Goal: Information Seeking & Learning: Learn about a topic

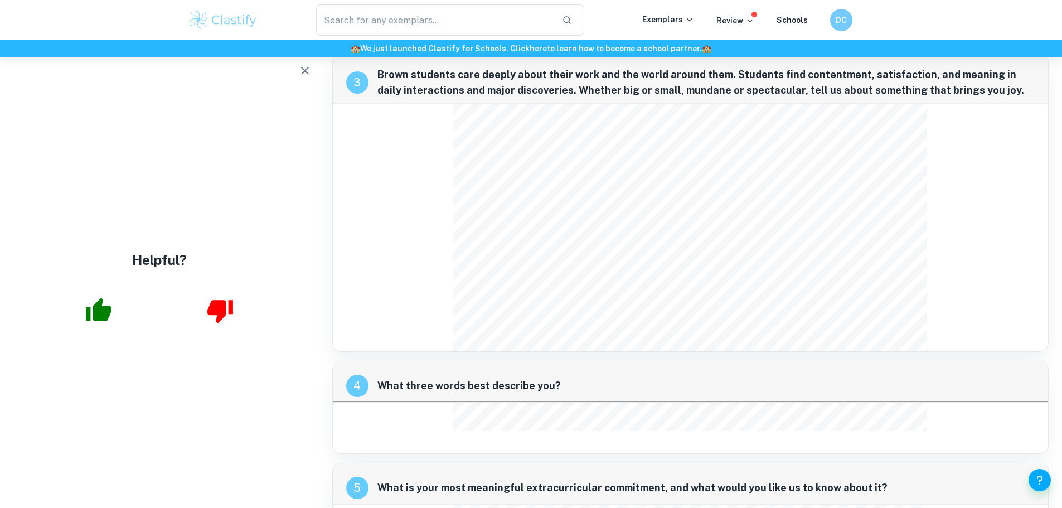
click at [307, 75] on icon "button" at bounding box center [304, 70] width 13 height 13
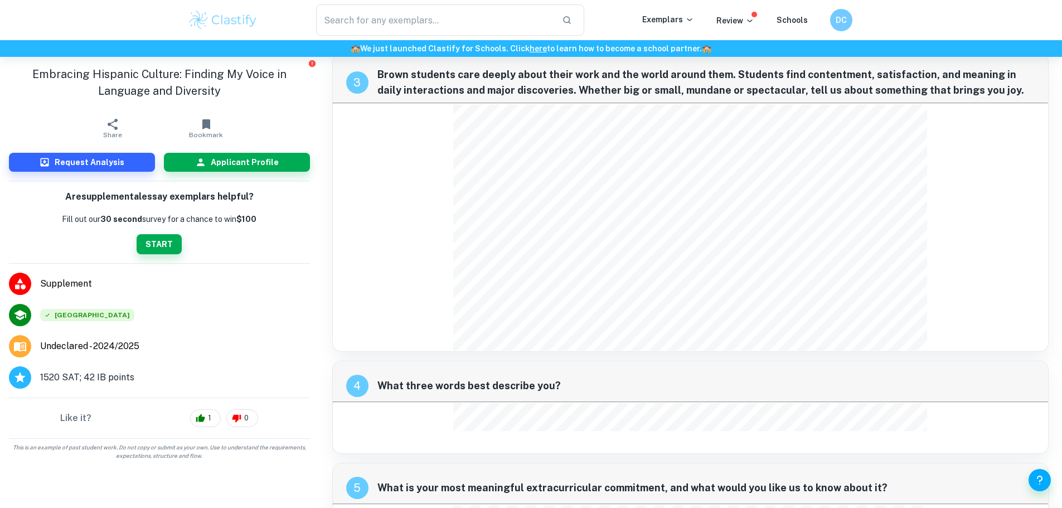
click at [205, 23] on img at bounding box center [223, 20] width 71 height 22
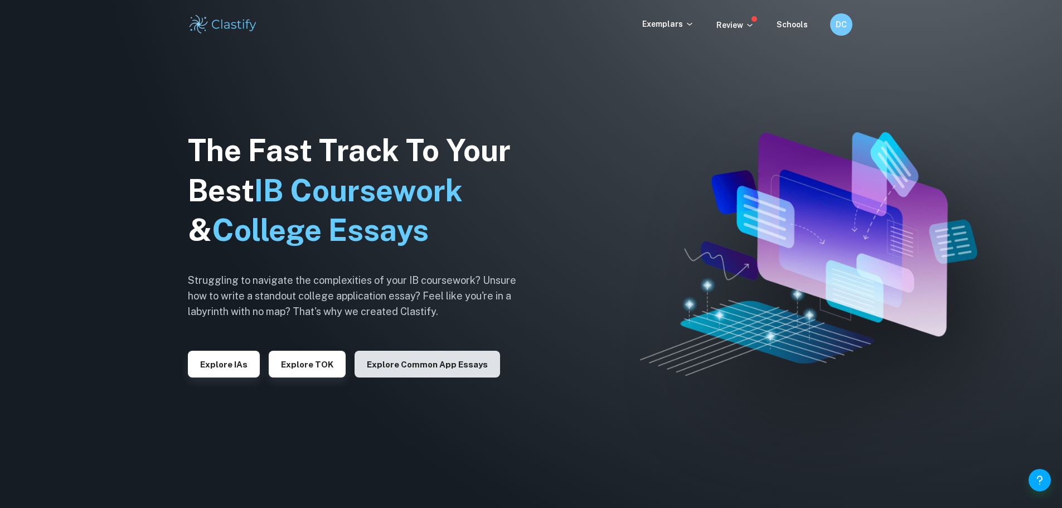
click at [411, 362] on button "Explore Common App essays" at bounding box center [428, 364] width 146 height 27
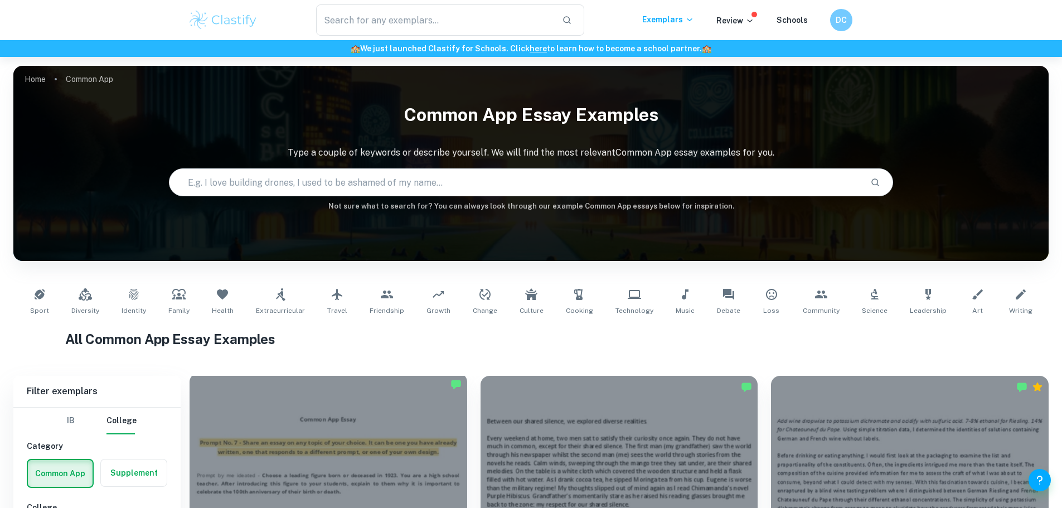
scroll to position [369, 0]
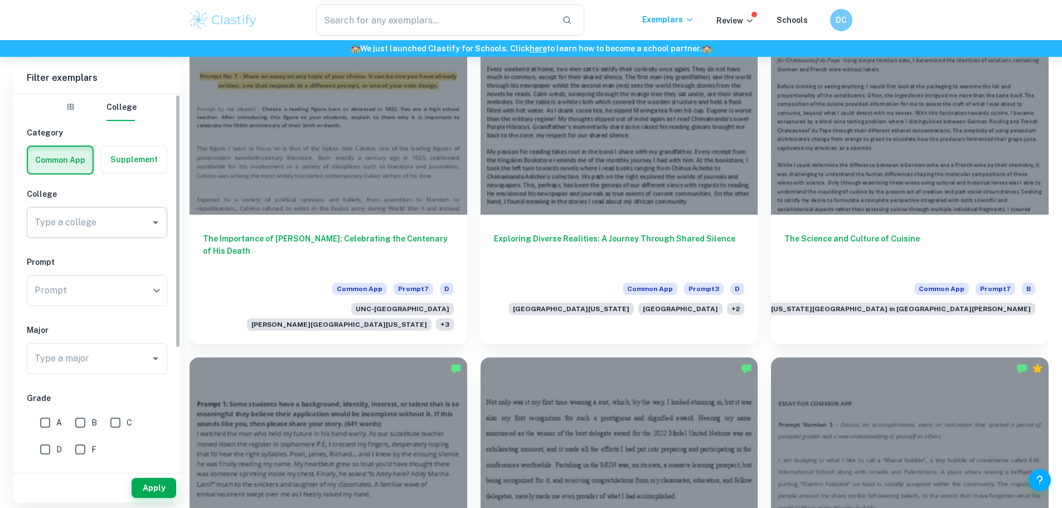
click at [103, 212] on input "Type a college" at bounding box center [89, 222] width 114 height 21
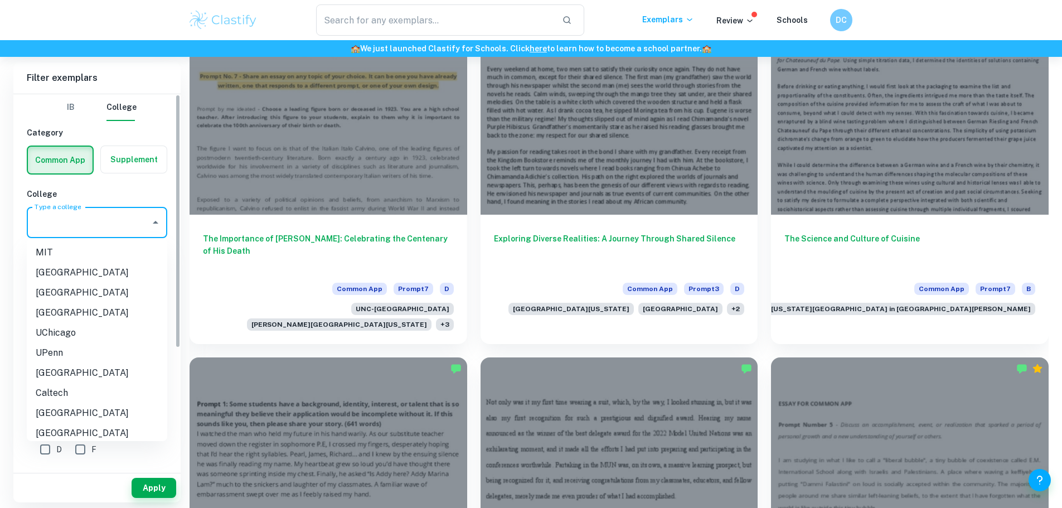
click at [101, 194] on h6 "College" at bounding box center [97, 194] width 141 height 12
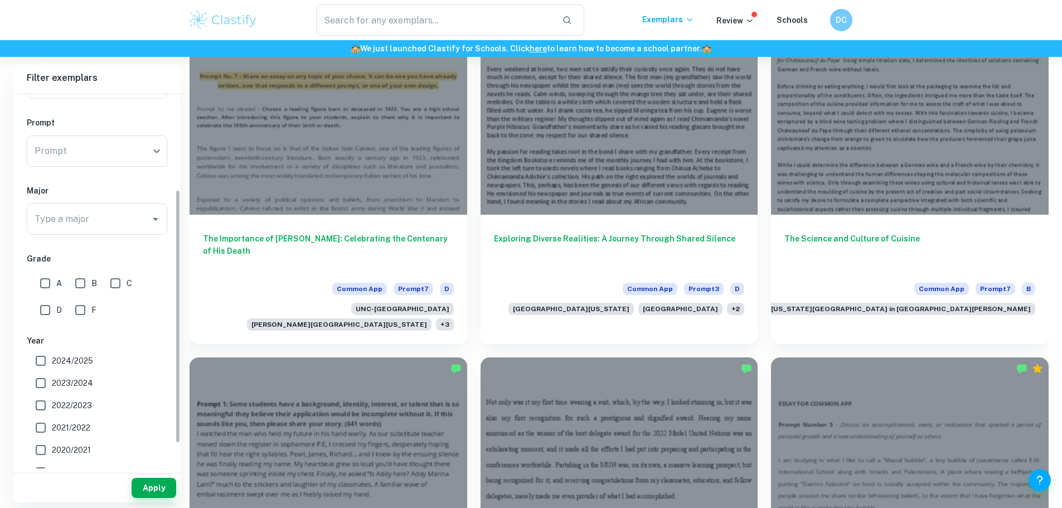
scroll to position [141, 0]
click at [57, 269] on div "A" at bounding box center [53, 280] width 35 height 27
click at [55, 279] on input "A" at bounding box center [45, 282] width 22 height 22
checkbox input "true"
click at [40, 364] on input "2024/2025" at bounding box center [41, 359] width 22 height 22
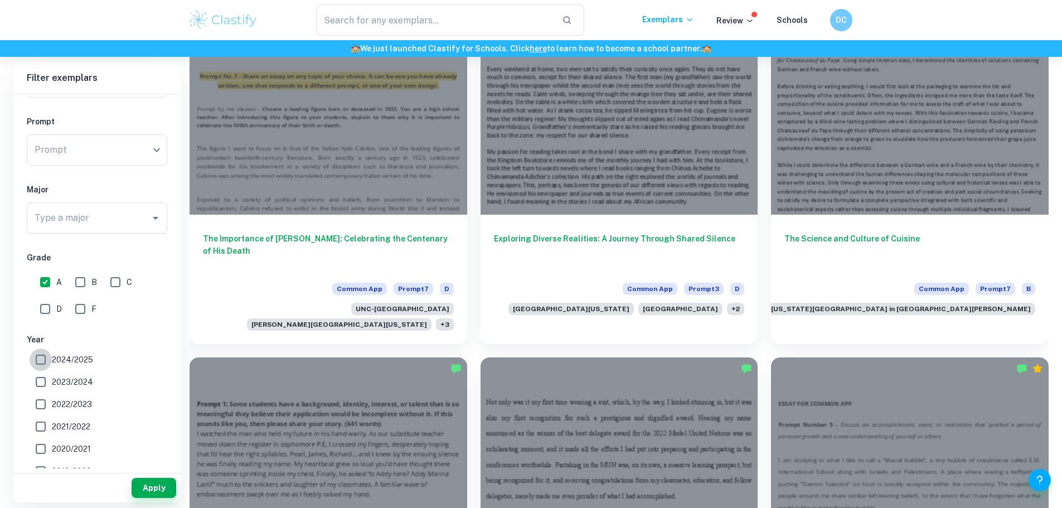
checkbox input "true"
click at [151, 493] on button "Apply" at bounding box center [154, 488] width 45 height 20
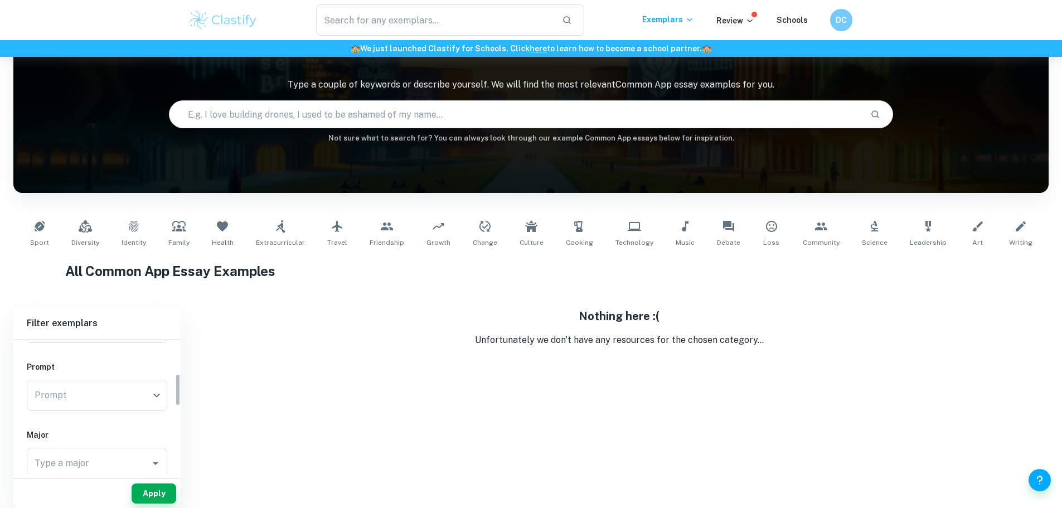
scroll to position [57, 0]
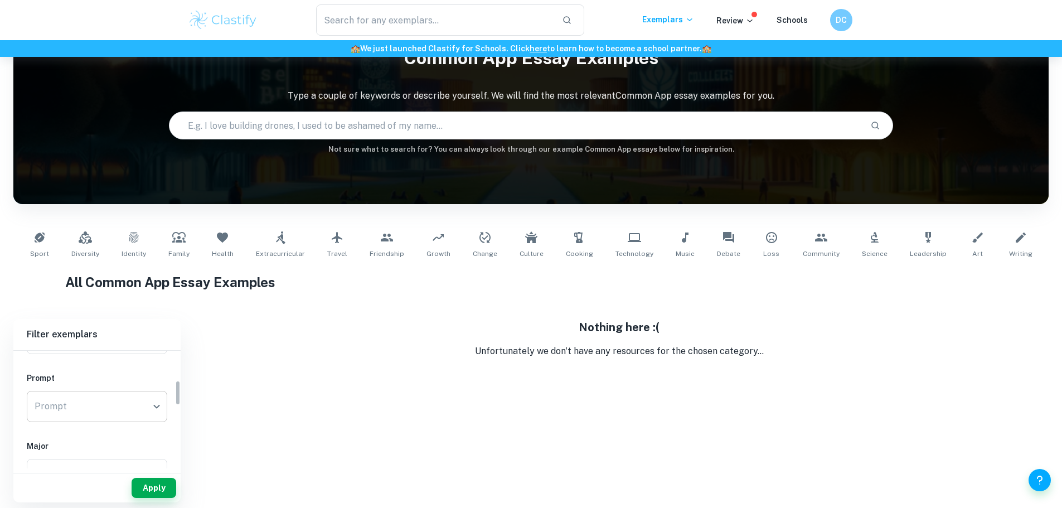
click at [106, 403] on body "We value your privacy We use cookies to enhance your browsing experience, serve…" at bounding box center [531, 254] width 1062 height 508
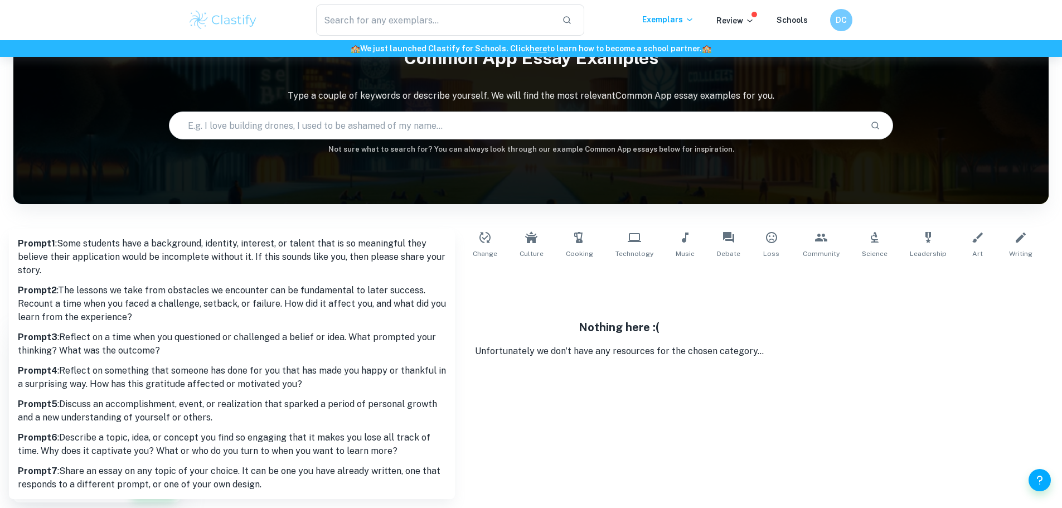
click at [107, 443] on p "Prompt 6 : Describe a topic, idea, or concept you find so engaging that it make…" at bounding box center [232, 444] width 428 height 27
type input "6"
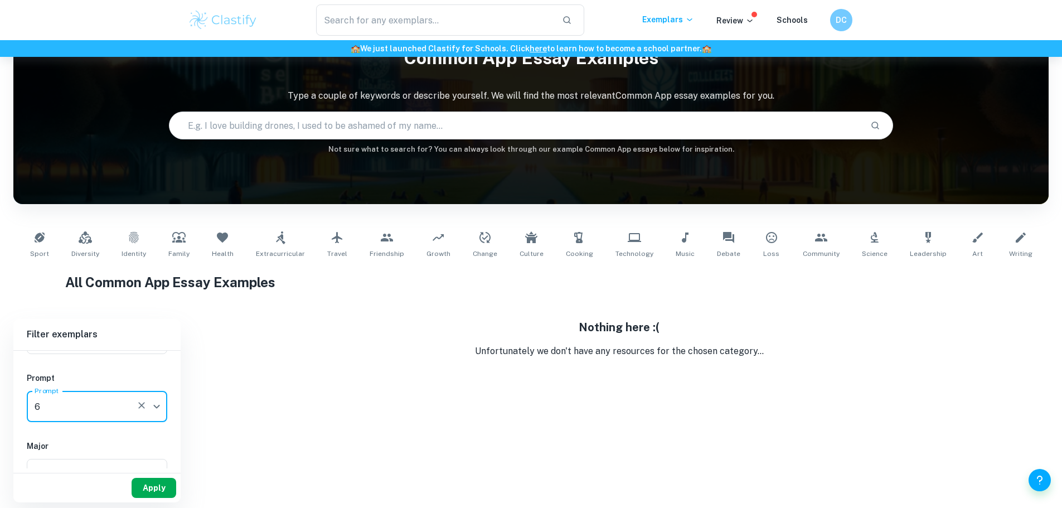
click at [146, 495] on button "Apply" at bounding box center [154, 488] width 45 height 20
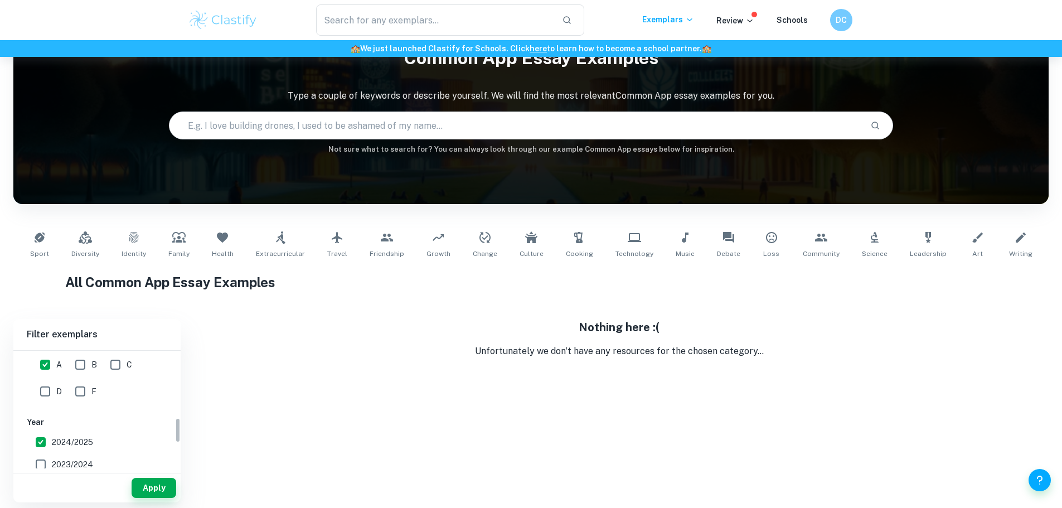
scroll to position [311, 0]
click at [43, 369] on input "A" at bounding box center [45, 368] width 22 height 22
checkbox input "false"
click at [133, 491] on button "Apply" at bounding box center [154, 488] width 45 height 20
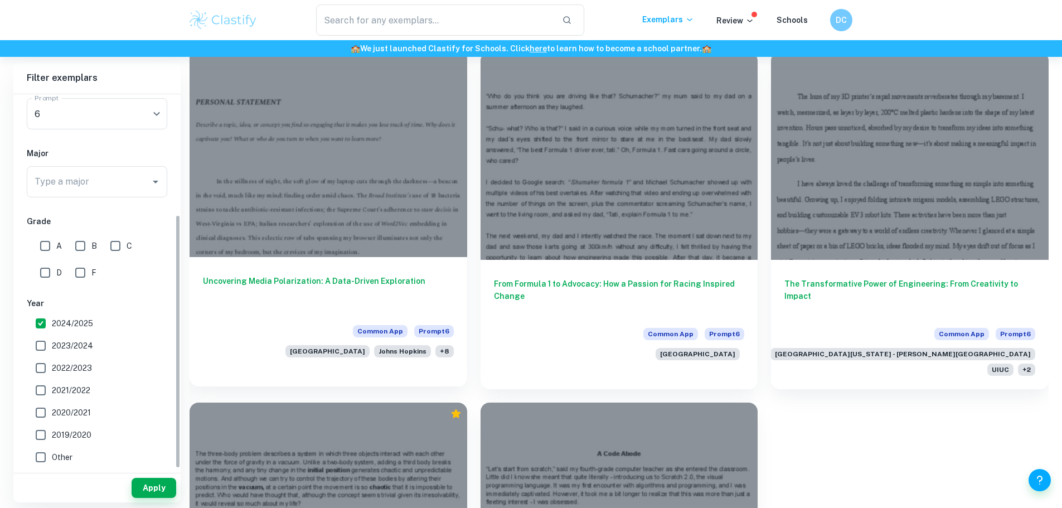
scroll to position [323, 0]
click at [323, 275] on h6 "Uncovering Media Polarization: A Data-Driven Exploration" at bounding box center [328, 293] width 251 height 37
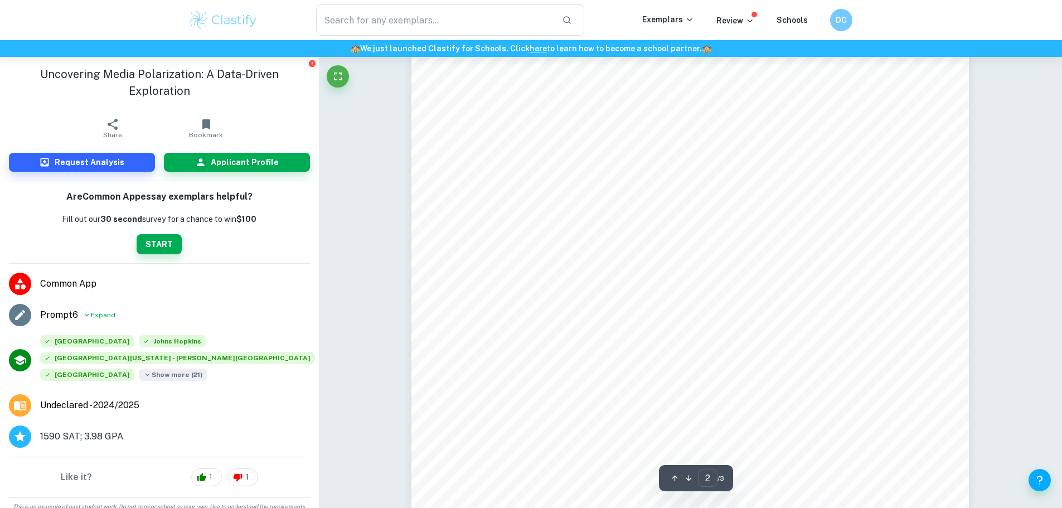
scroll to position [966, 0]
type input "3"
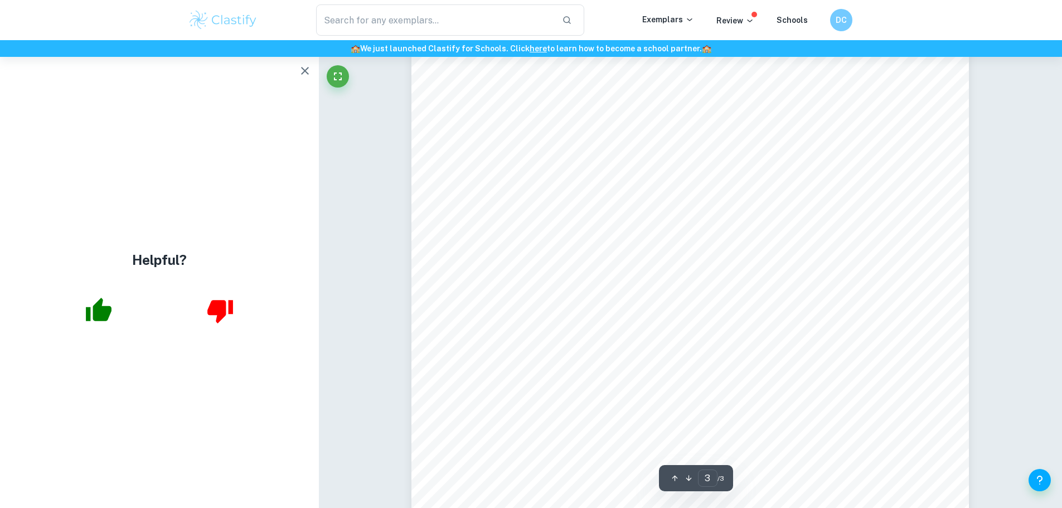
scroll to position [1747, 0]
